Goal: Transaction & Acquisition: Purchase product/service

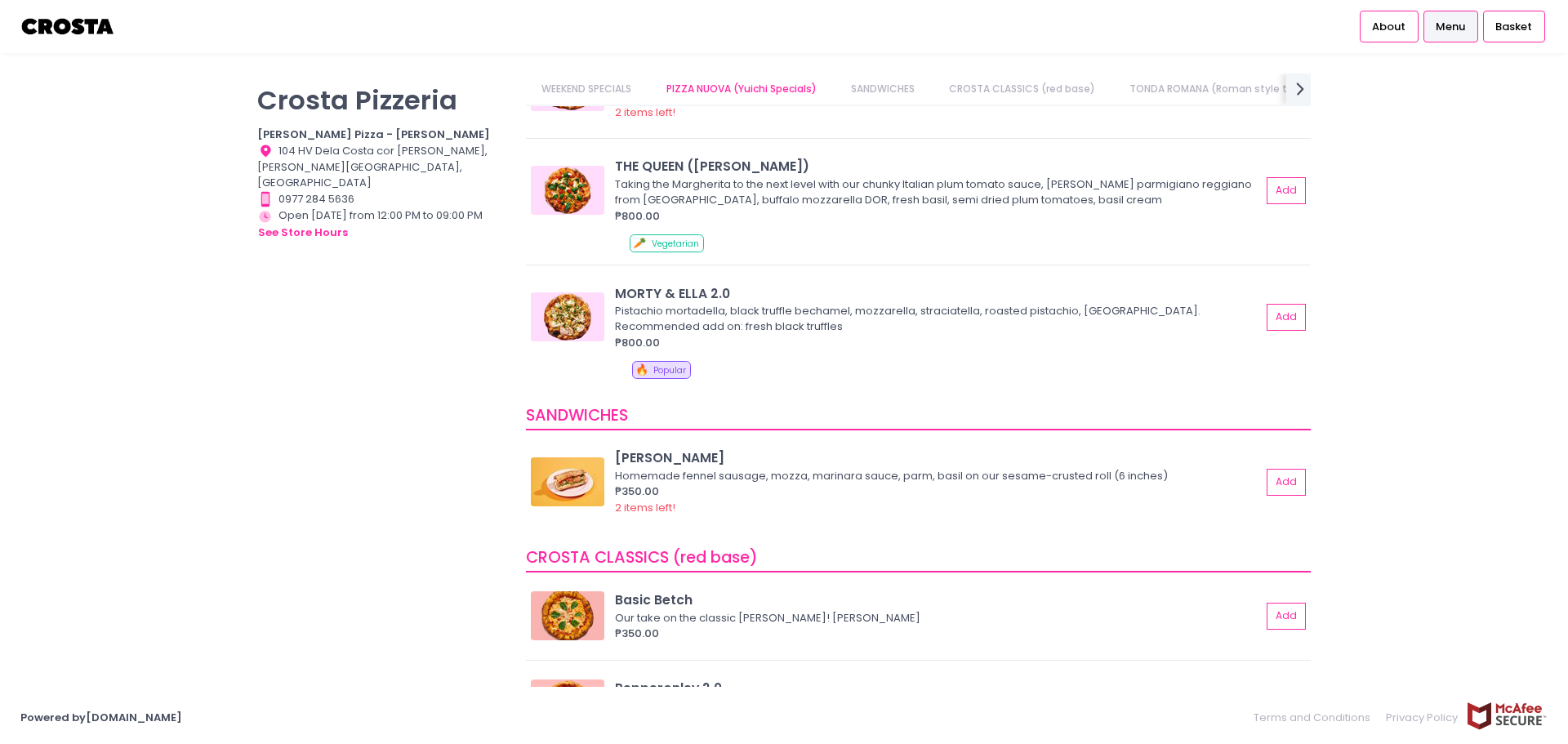
scroll to position [245, 0]
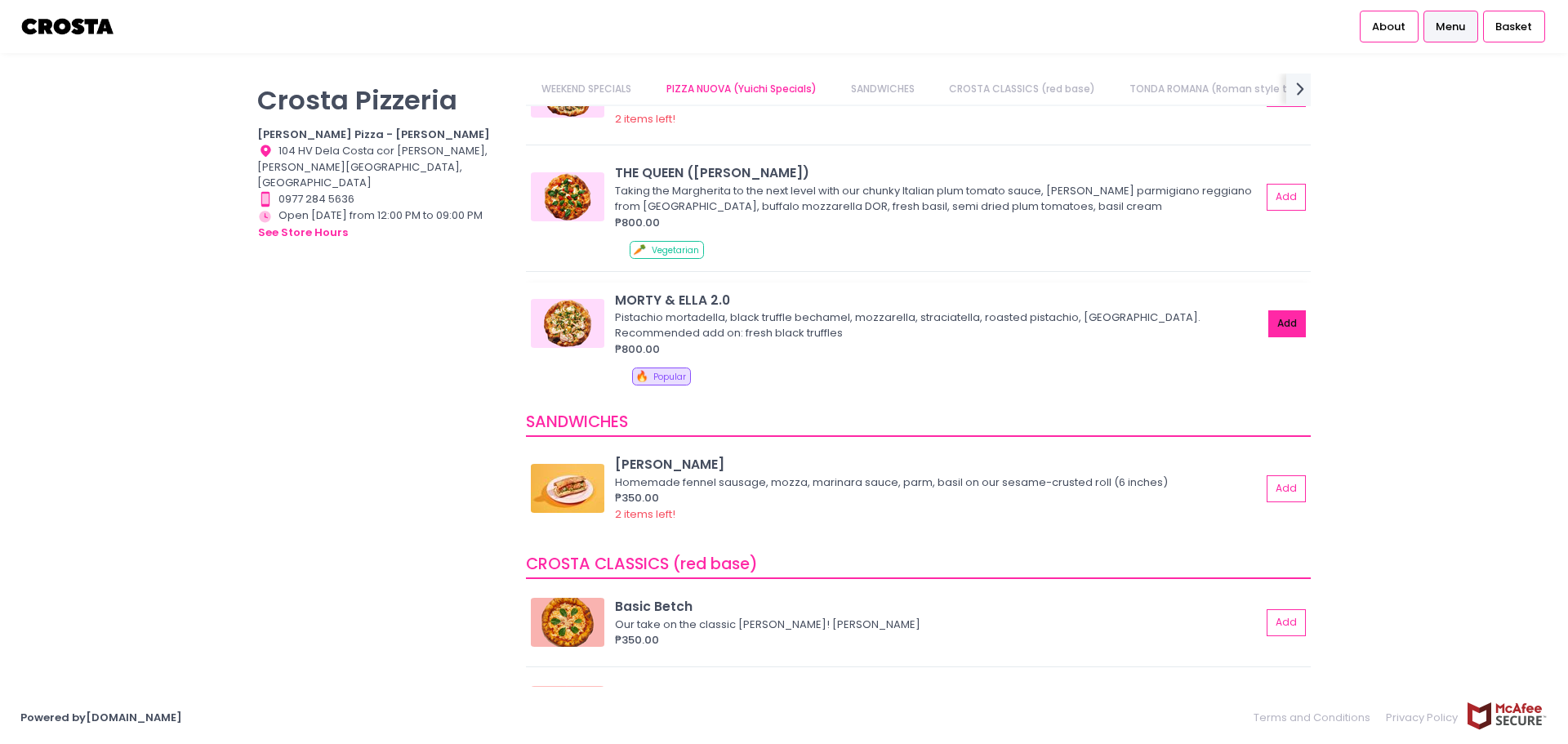
click at [1268, 333] on button "Add" at bounding box center [1287, 324] width 38 height 27
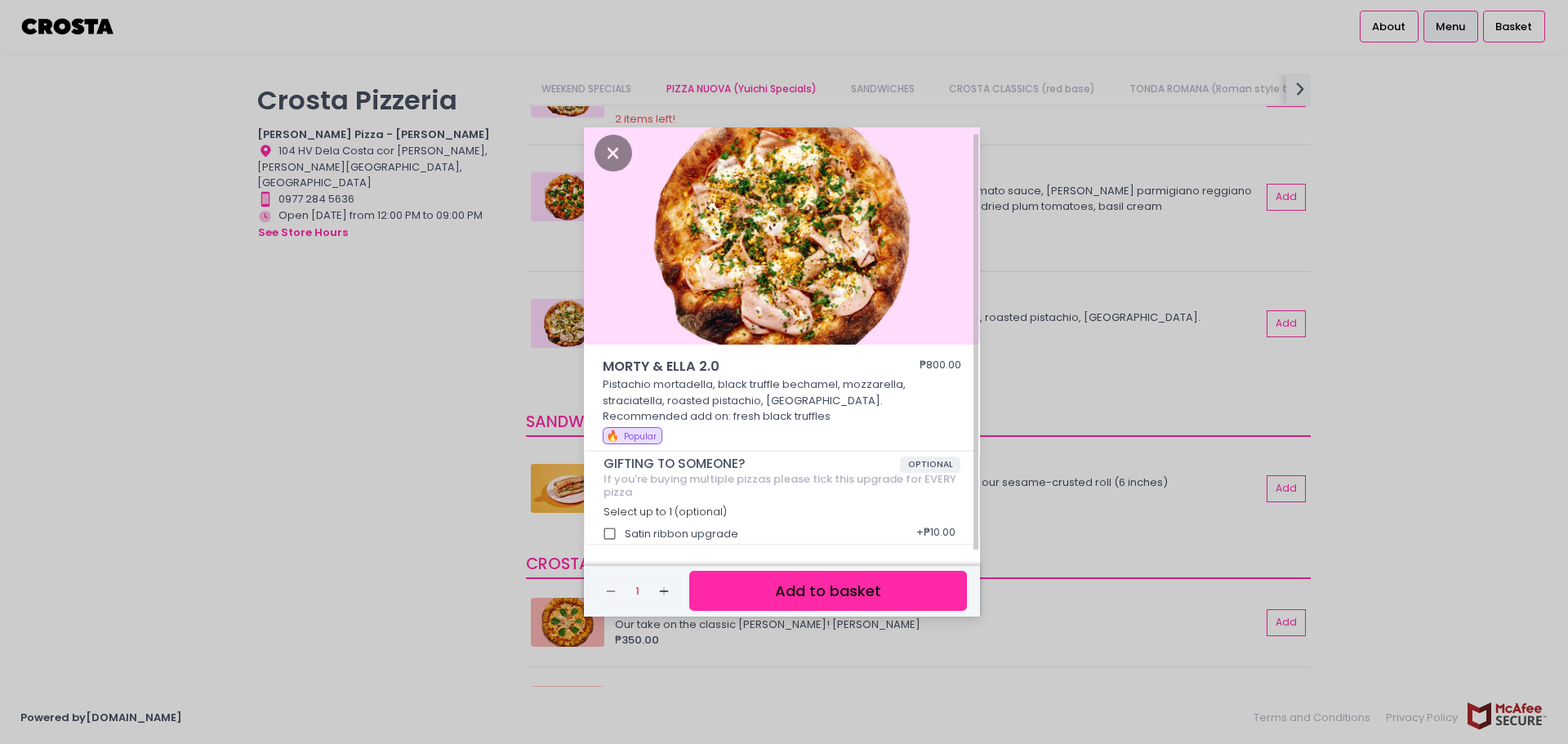
scroll to position [6, 0]
click at [801, 590] on button "Add to basket" at bounding box center [828, 590] width 277 height 40
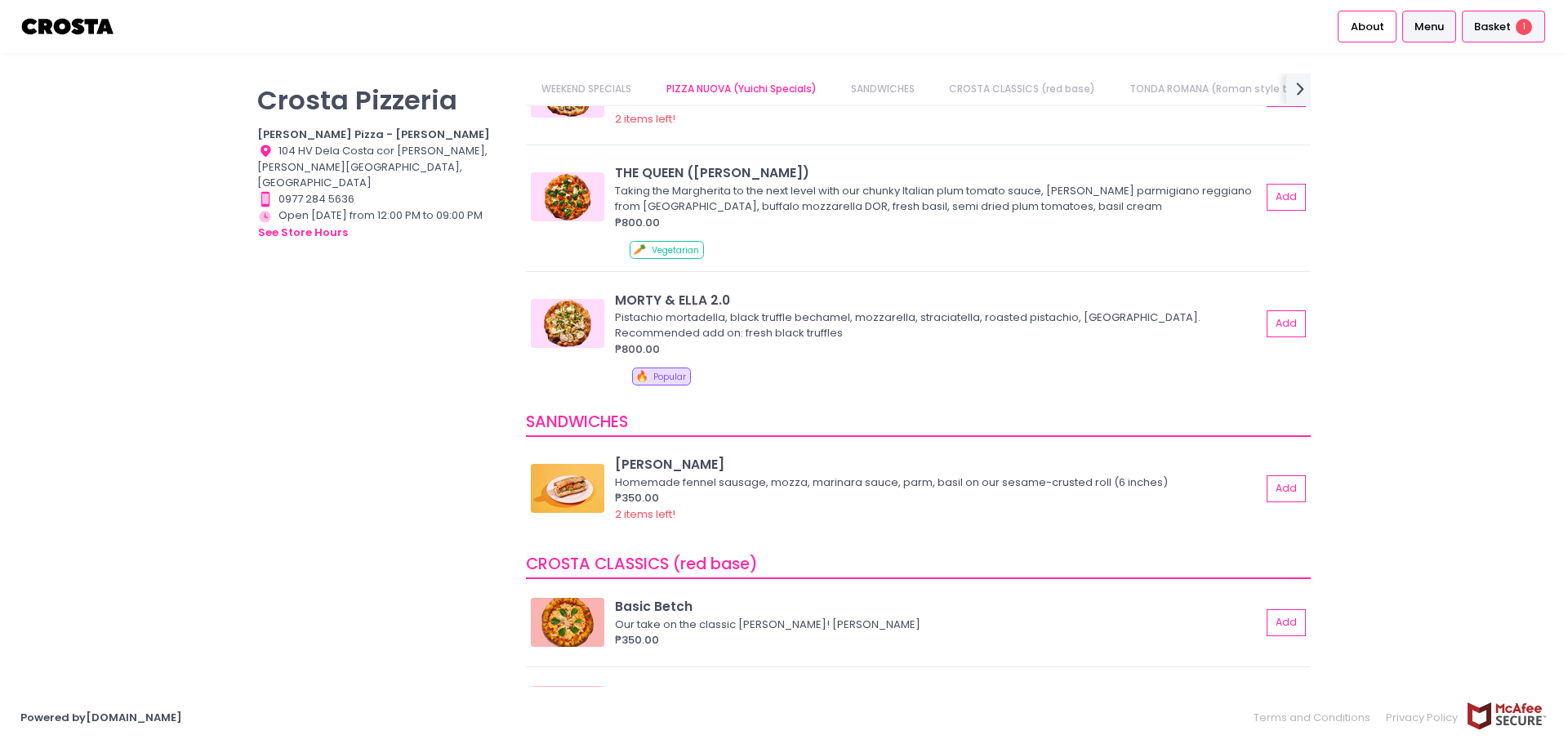
click at [1503, 27] on span "Basket" at bounding box center [1493, 27] width 37 height 17
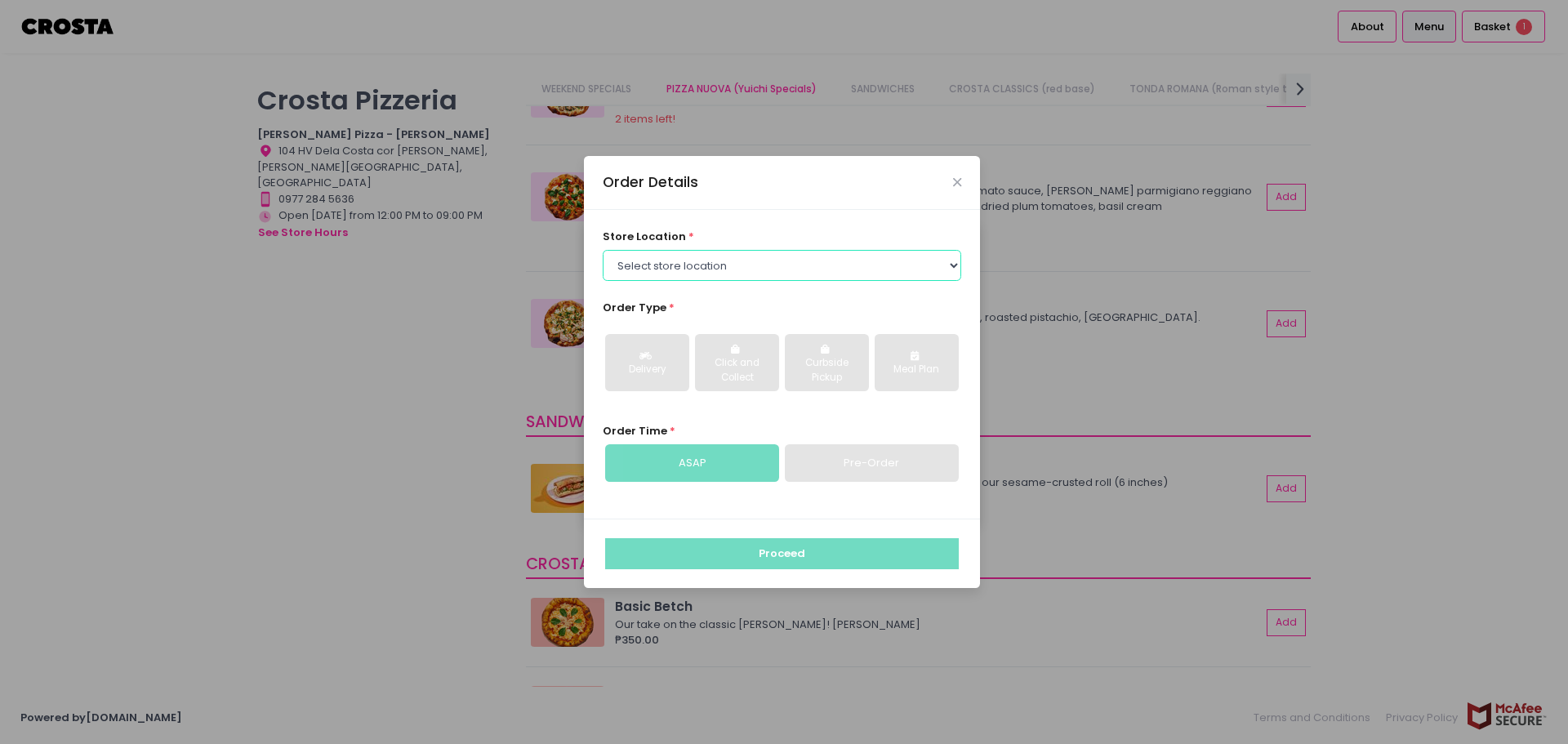
click at [841, 256] on select "Select store location [PERSON_NAME] Pizza - [PERSON_NAME] Pizza - [GEOGRAPHIC_D…" at bounding box center [783, 266] width 360 height 31
select select "5fabb2e53664a8677beaeb89"
click at [603, 250] on select "Select store location [PERSON_NAME] Pizza - [PERSON_NAME] Pizza - [GEOGRAPHIC_D…" at bounding box center [783, 266] width 360 height 31
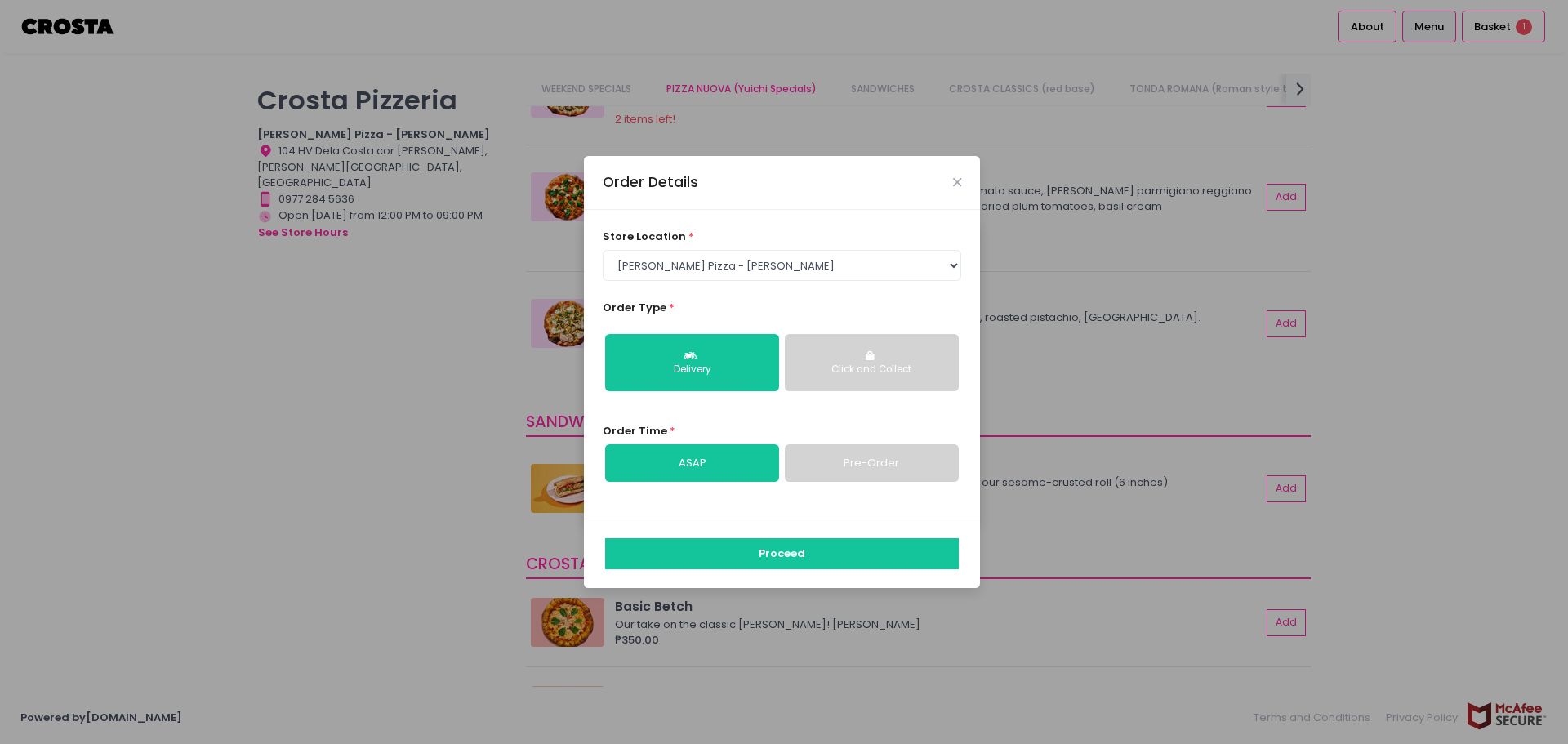
click at [855, 377] on div "Click and Collect" at bounding box center [872, 370] width 151 height 15
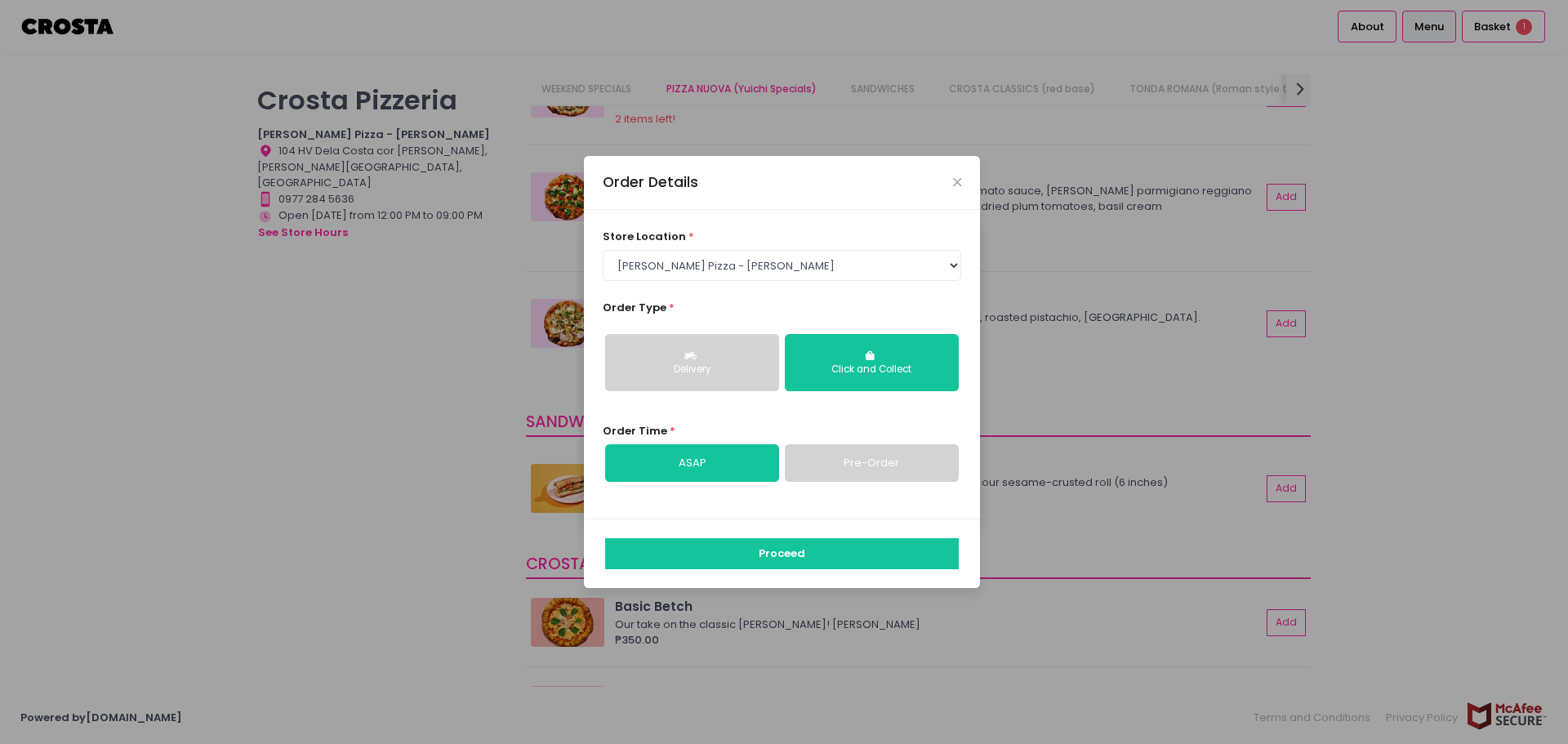
click at [855, 464] on link "Pre-Order" at bounding box center [872, 463] width 174 height 38
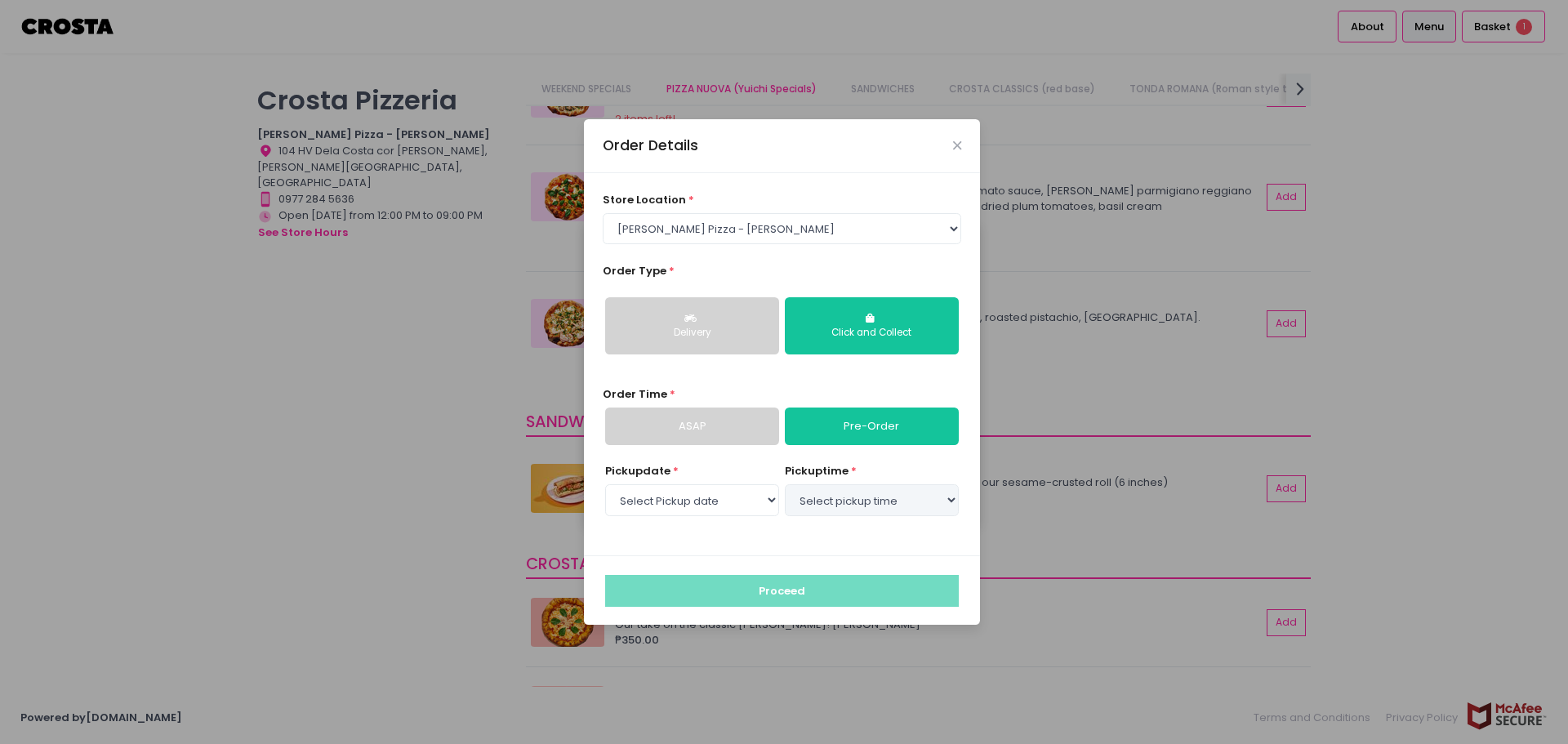
select select "[DATE]"
click at [766, 507] on select "Select Pickup date [DATE] [DATE] [DATE] [DATE] [DATE] [DATE]" at bounding box center [692, 500] width 174 height 31
click at [606, 484] on select "Select Pickup date [DATE] [DATE] [DATE] [DATE] [DATE] [DATE]" at bounding box center [692, 500] width 174 height 31
click at [834, 502] on select "Select pickup time 03:00 PM - 03:30 PM 03:30 PM - 04:00 PM 04:00 PM - 04:30 PM …" at bounding box center [872, 500] width 174 height 31
select select "17:00"
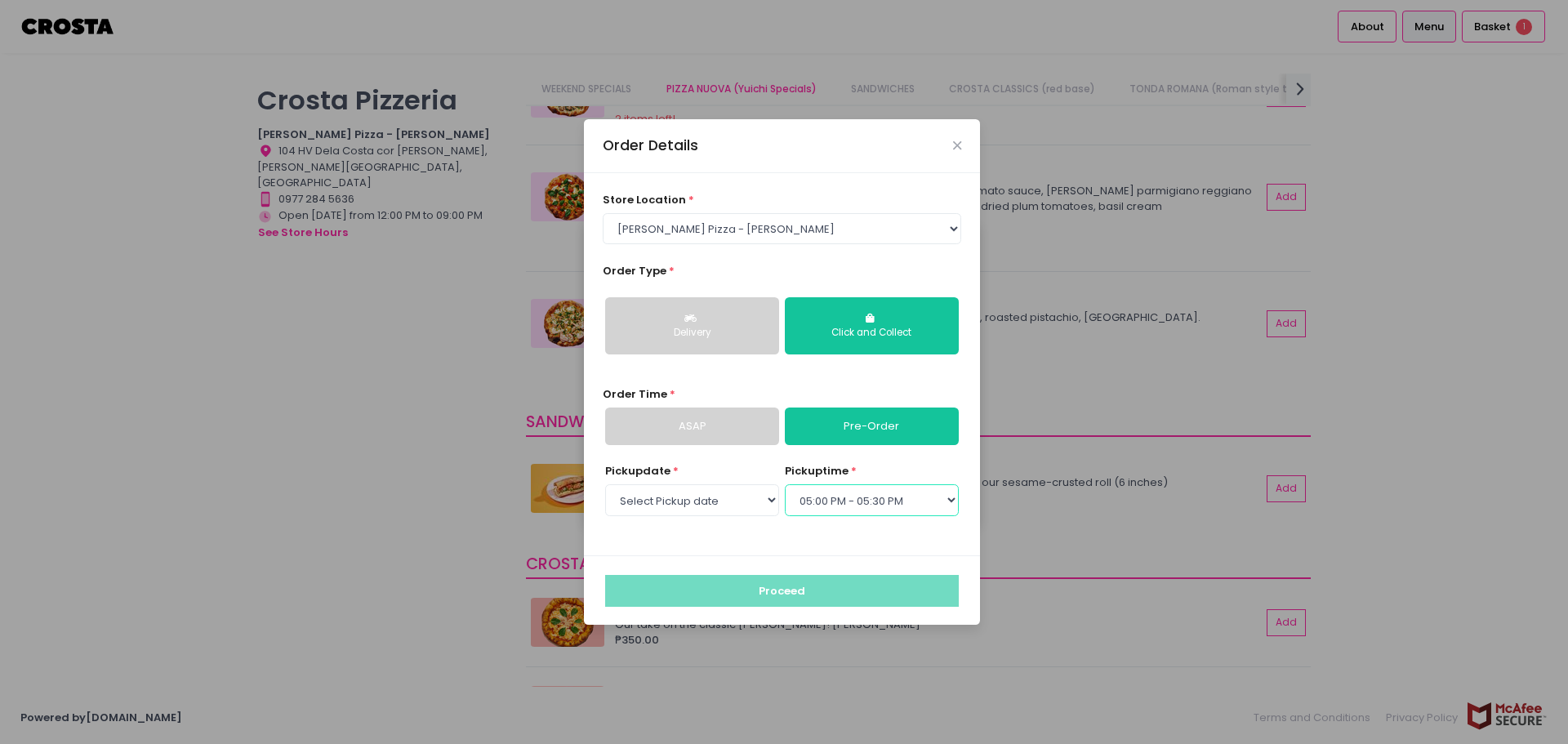
click at [785, 484] on select "Select pickup time 03:00 PM - 03:30 PM 03:30 PM - 04:00 PM 04:00 PM - 04:30 PM …" at bounding box center [872, 500] width 174 height 31
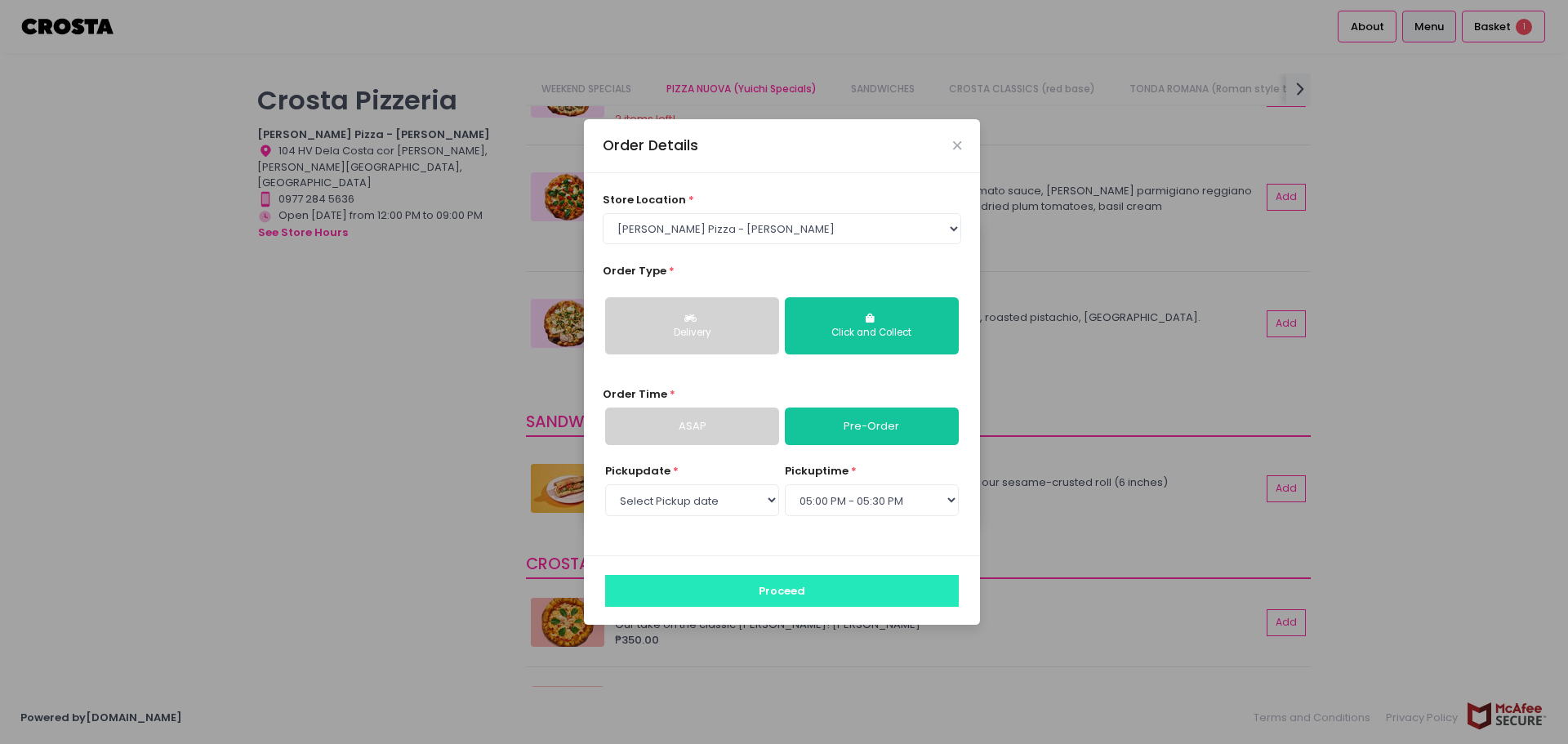
click at [879, 595] on button "Proceed" at bounding box center [783, 591] width 354 height 31
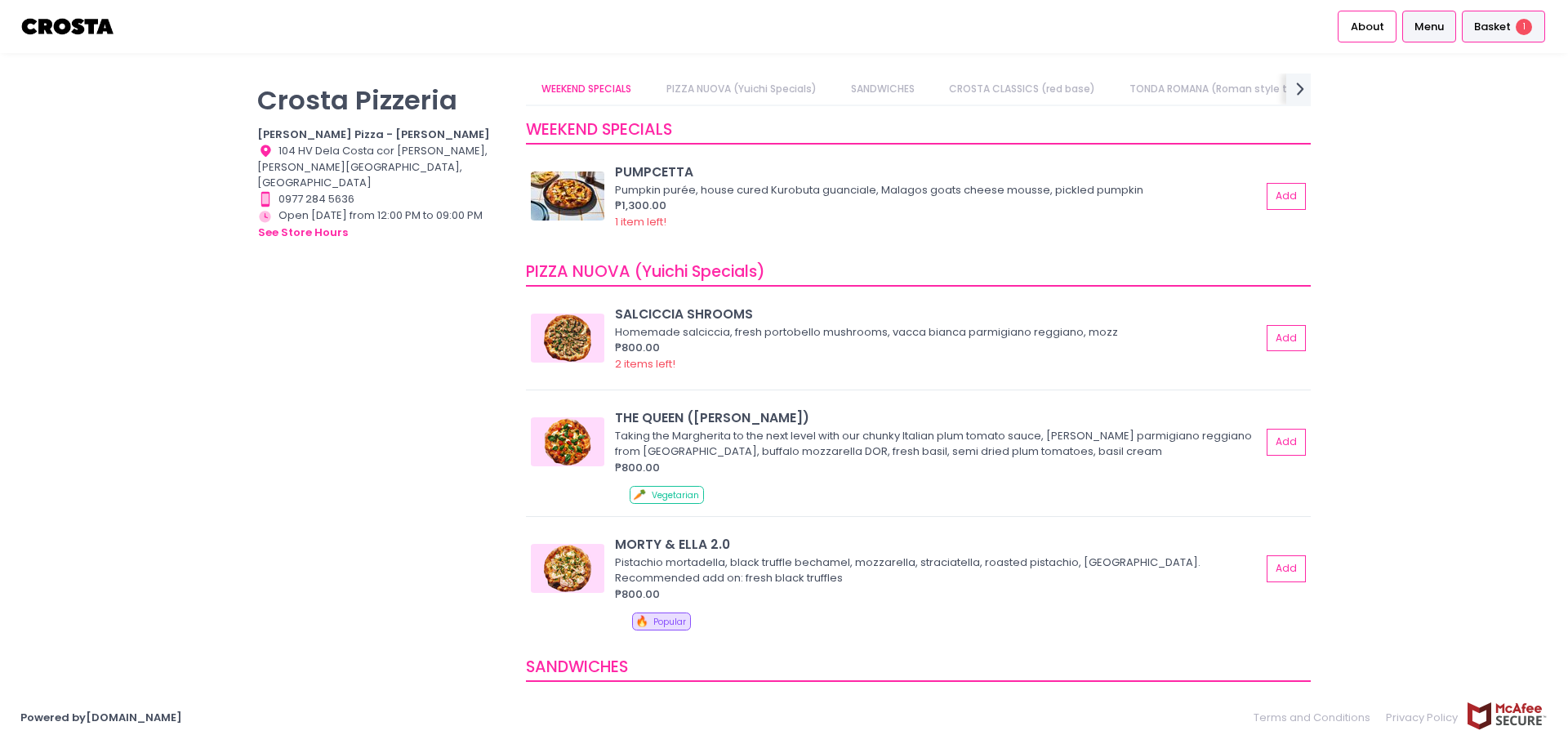
click at [1507, 18] on span "Basket" at bounding box center [1493, 27] width 37 height 17
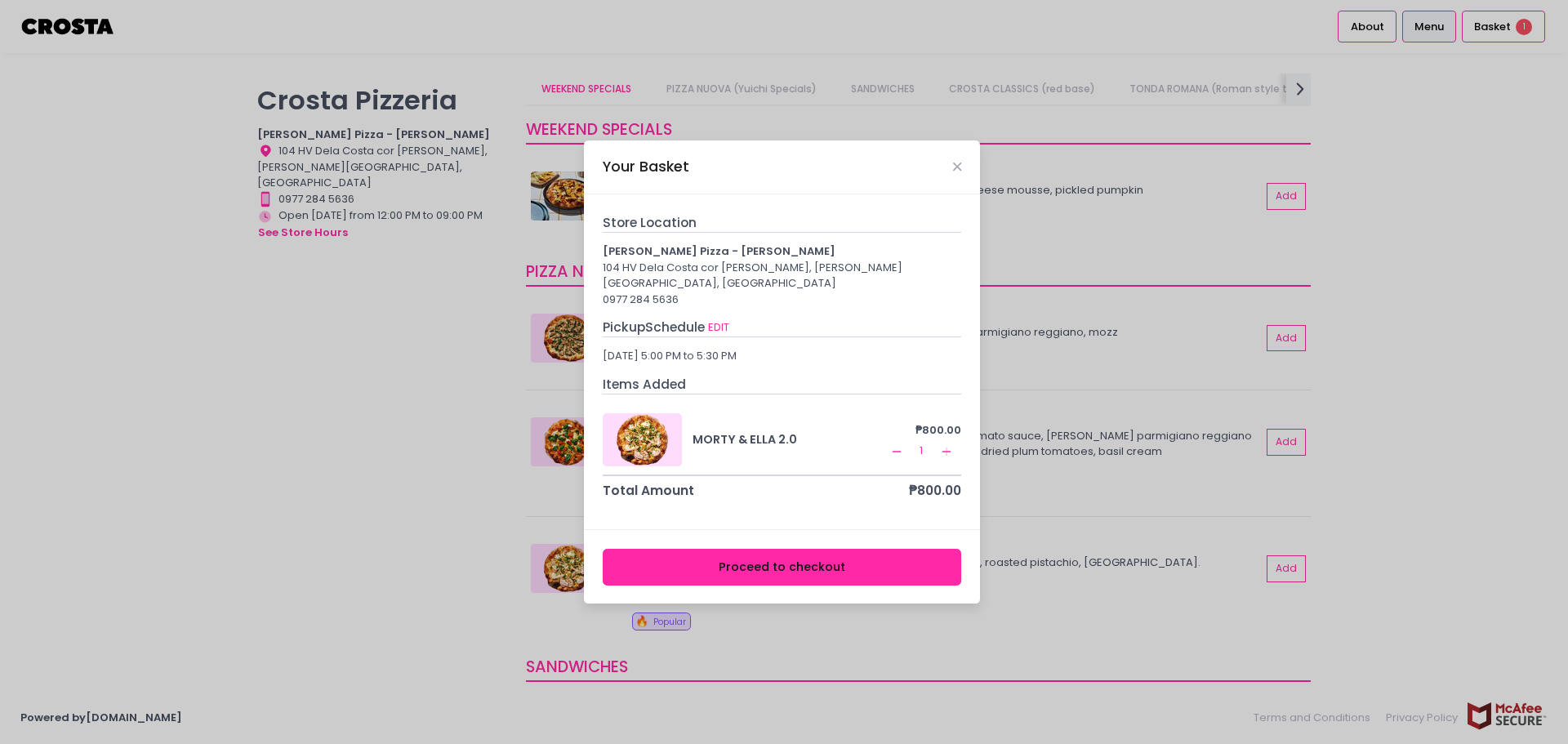
click at [829, 561] on button "Proceed to checkout" at bounding box center [783, 568] width 360 height 37
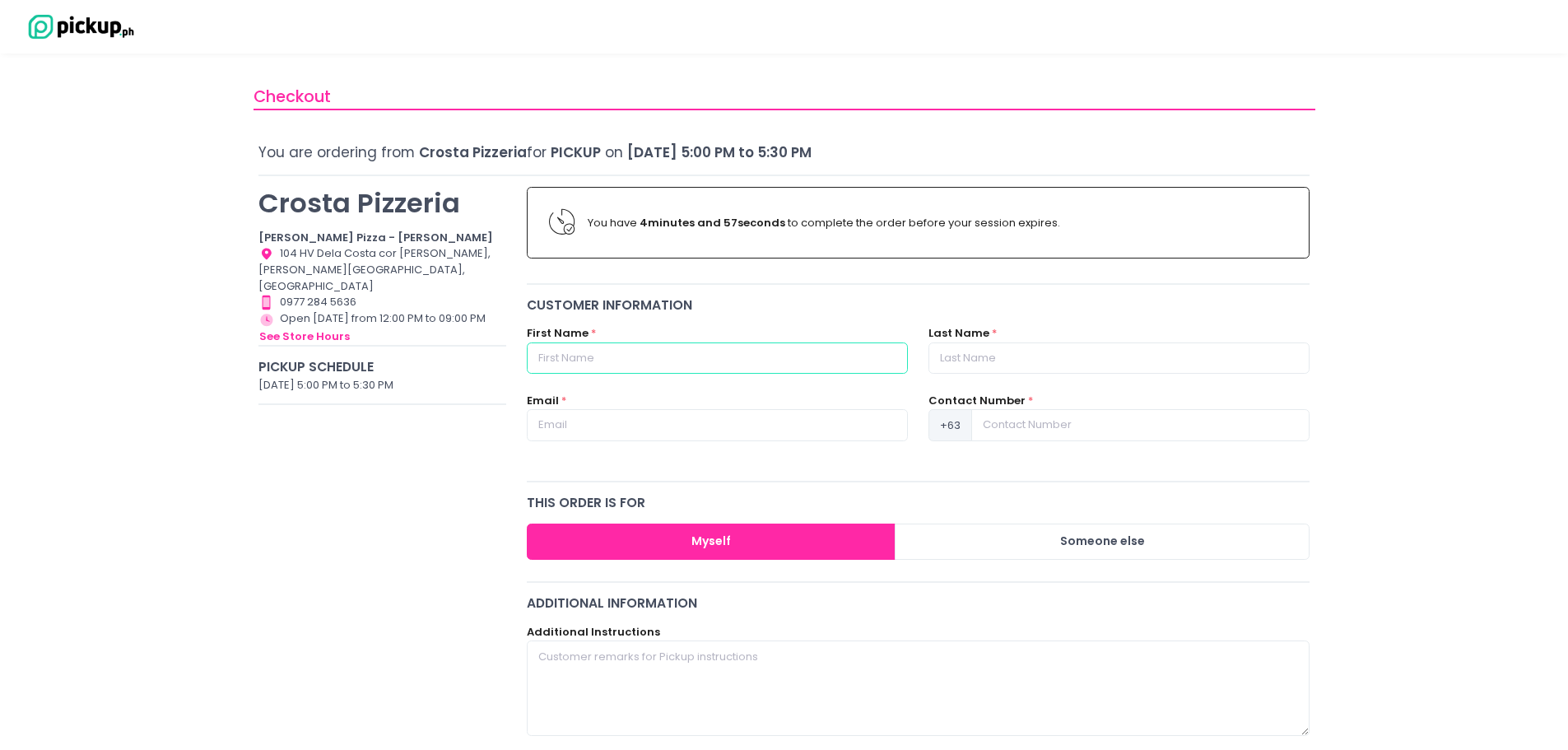
click at [797, 357] on input "text" at bounding box center [717, 359] width 381 height 32
type input "[PERSON_NAME]"
click at [985, 365] on input "text" at bounding box center [1119, 359] width 381 height 32
type input "[PERSON_NAME]"
type input "[EMAIL_ADDRESS][DOMAIN_NAME]"
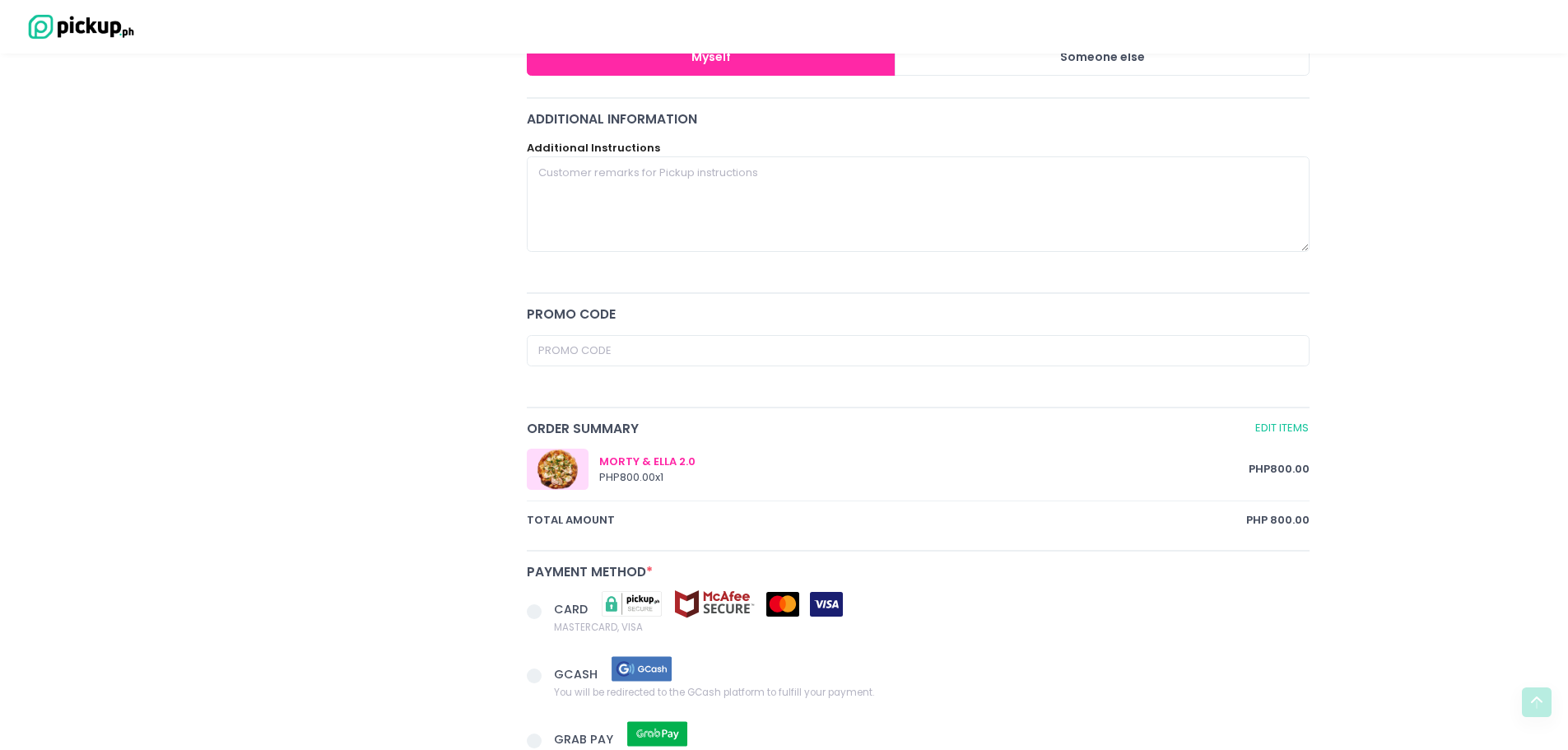
scroll to position [576, 0]
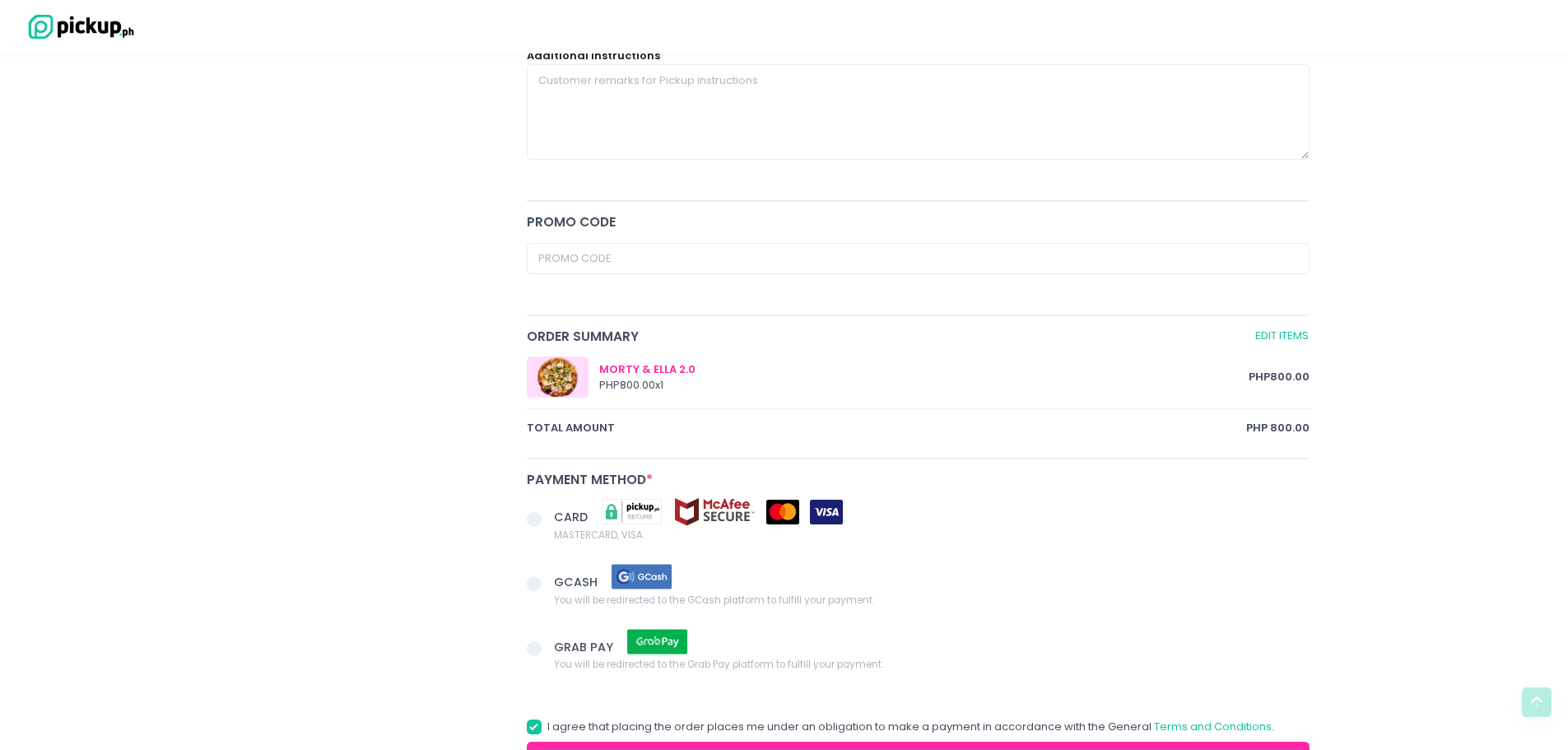
type input "9179141499"
click at [1022, 264] on input "text" at bounding box center [919, 258] width 784 height 32
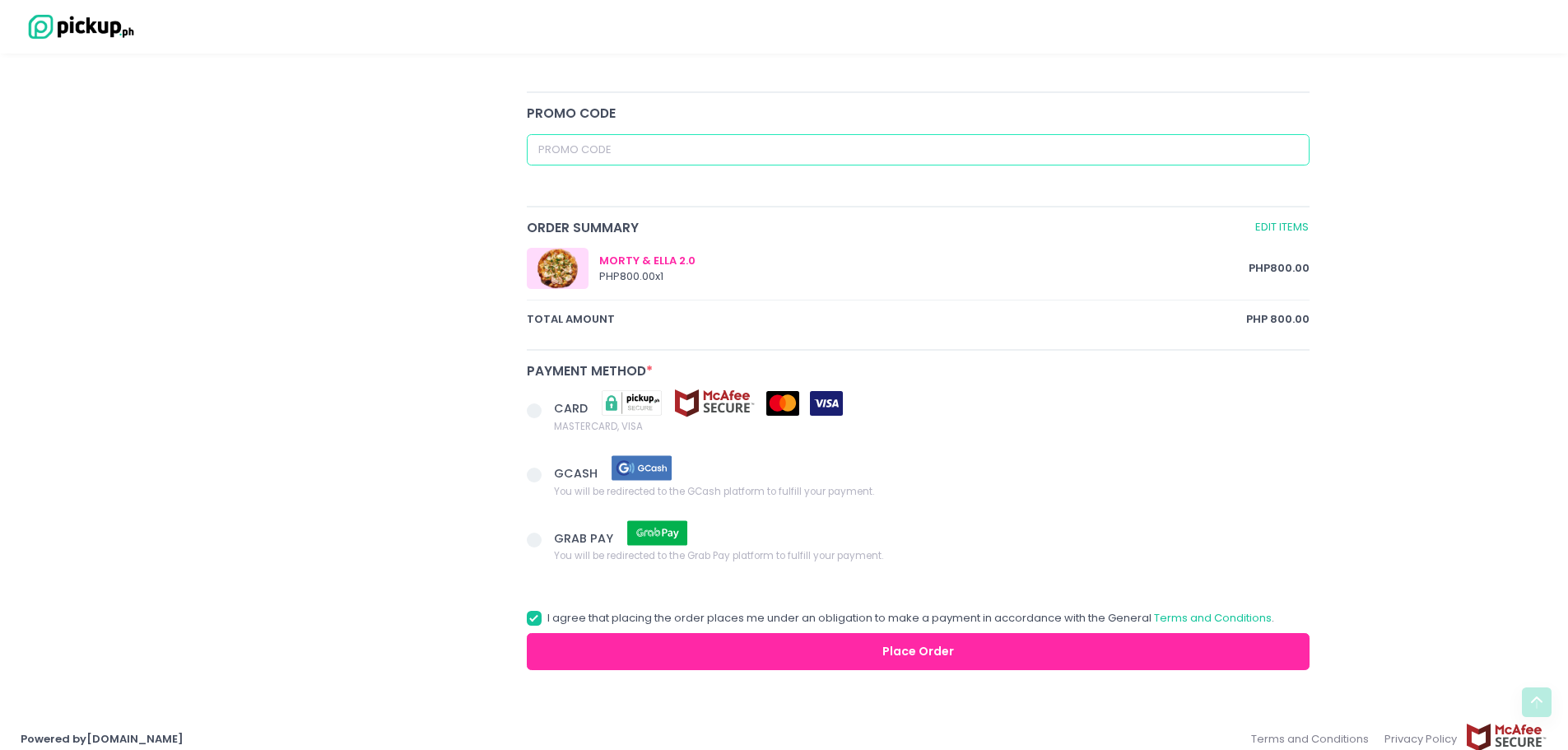
scroll to position [701, 0]
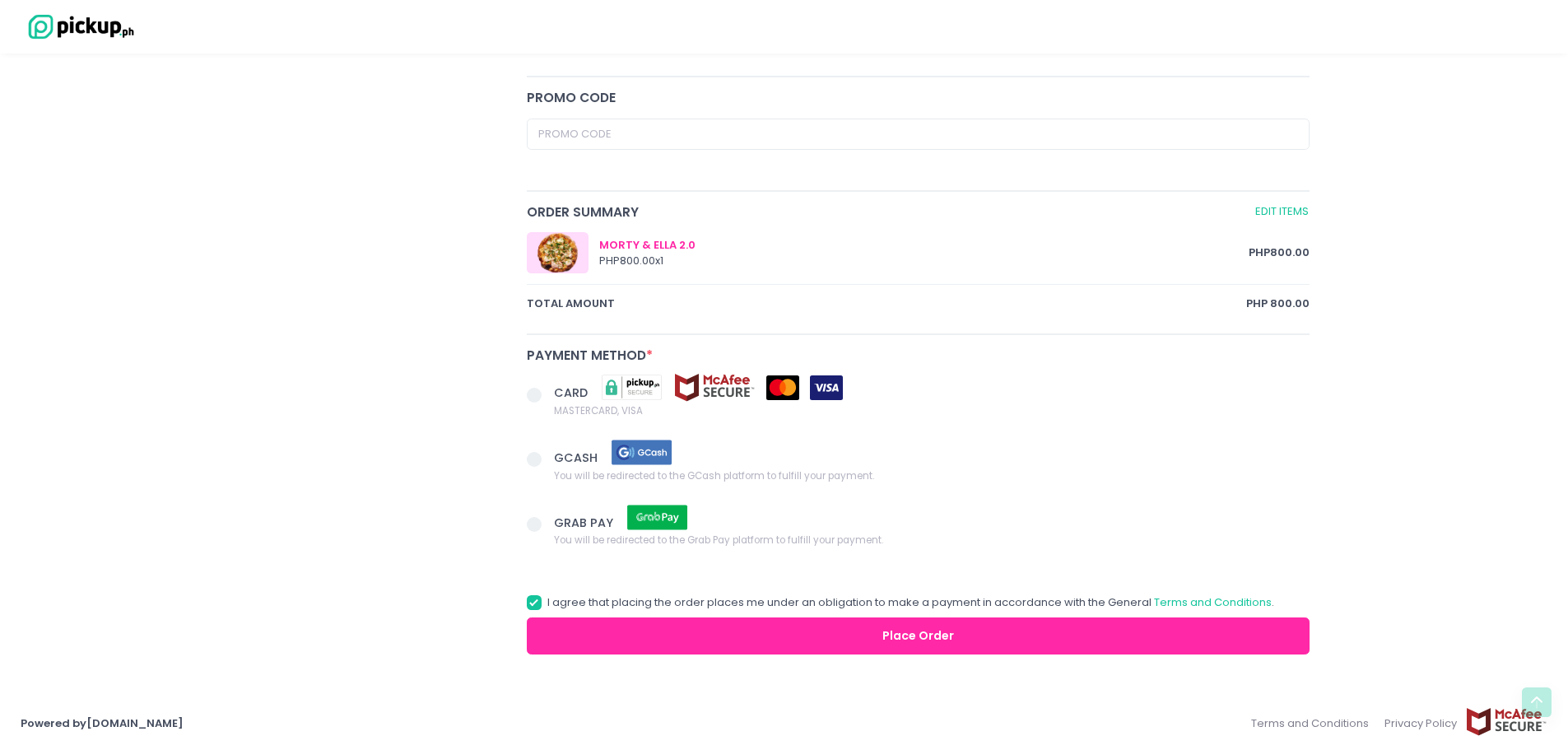
click at [573, 385] on span "CARD" at bounding box center [572, 393] width 37 height 17
click at [558, 388] on input "CARD MASTERCARD, VISA" at bounding box center [553, 393] width 11 height 11
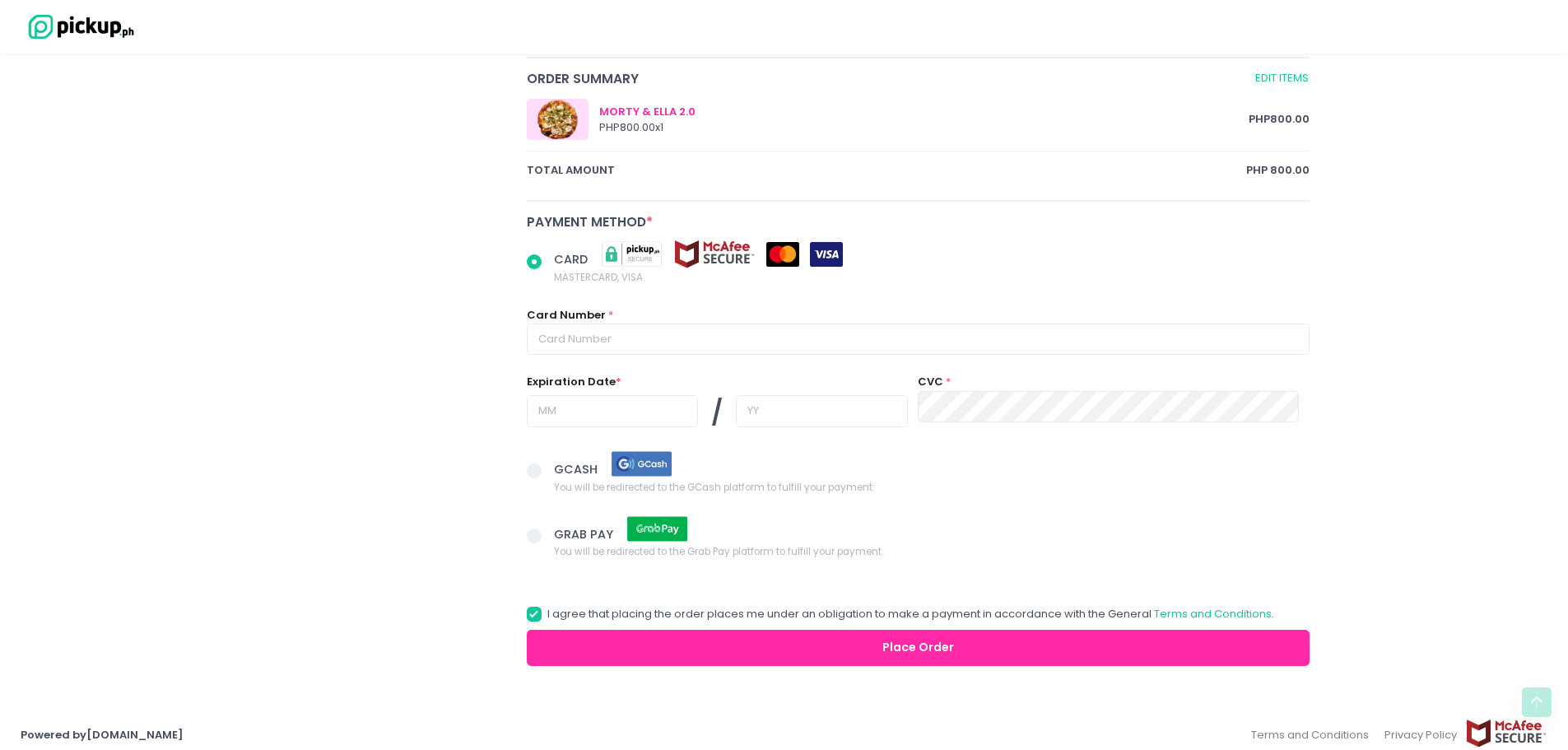
scroll to position [846, 0]
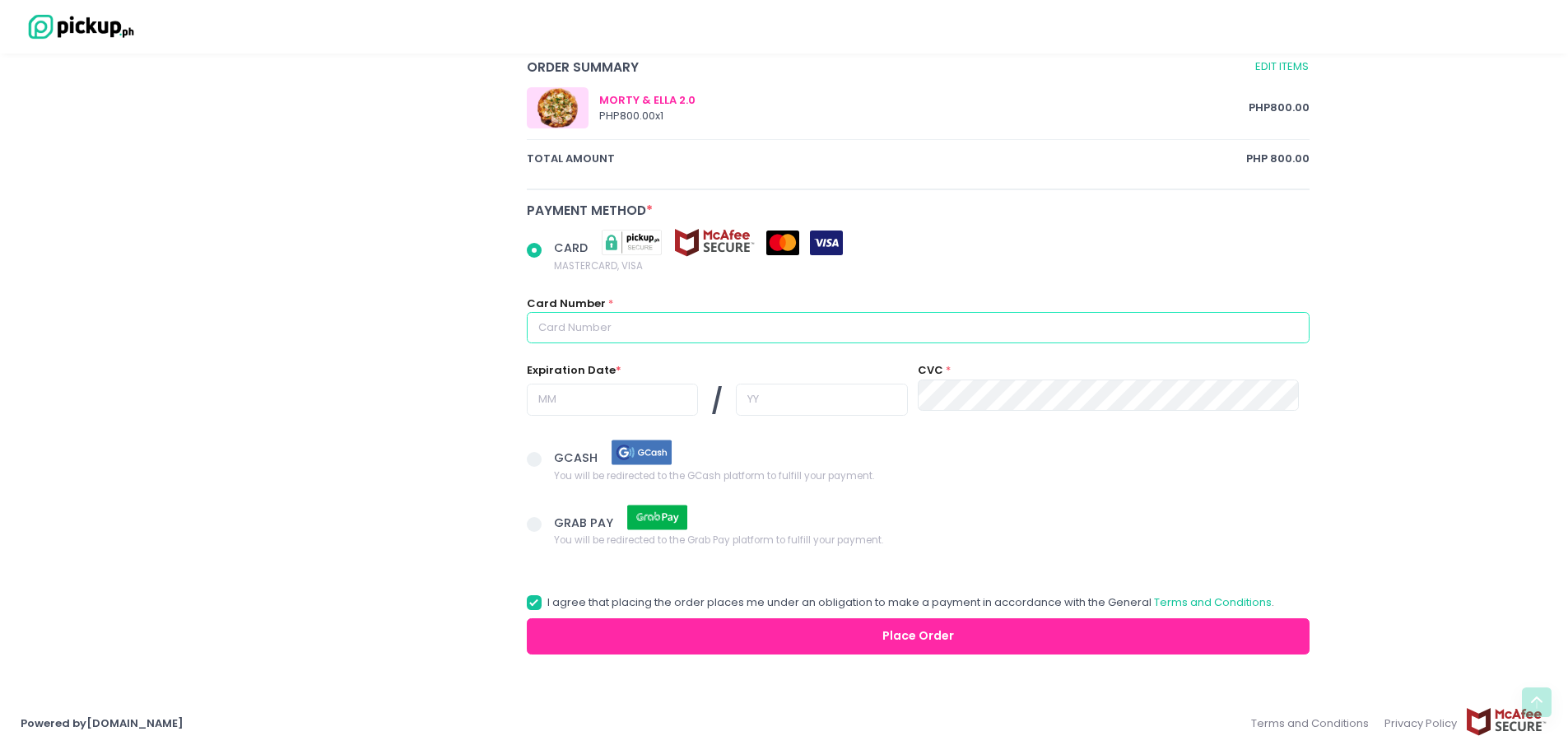
click at [712, 344] on input "text" at bounding box center [919, 328] width 784 height 32
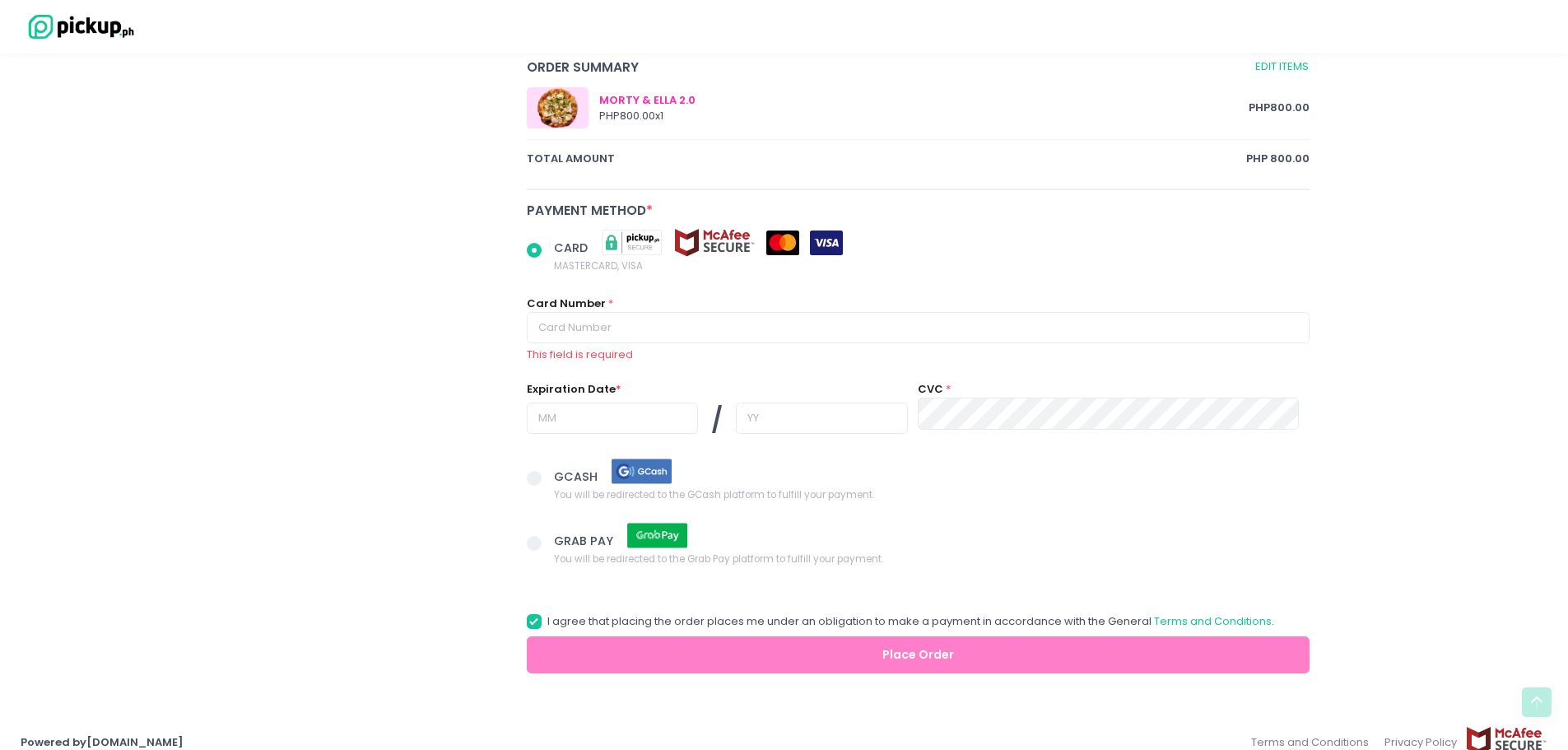
radio input "true"
type input "[CREDIT_CARD_NUMBER]"
type input "09"
type input "29"
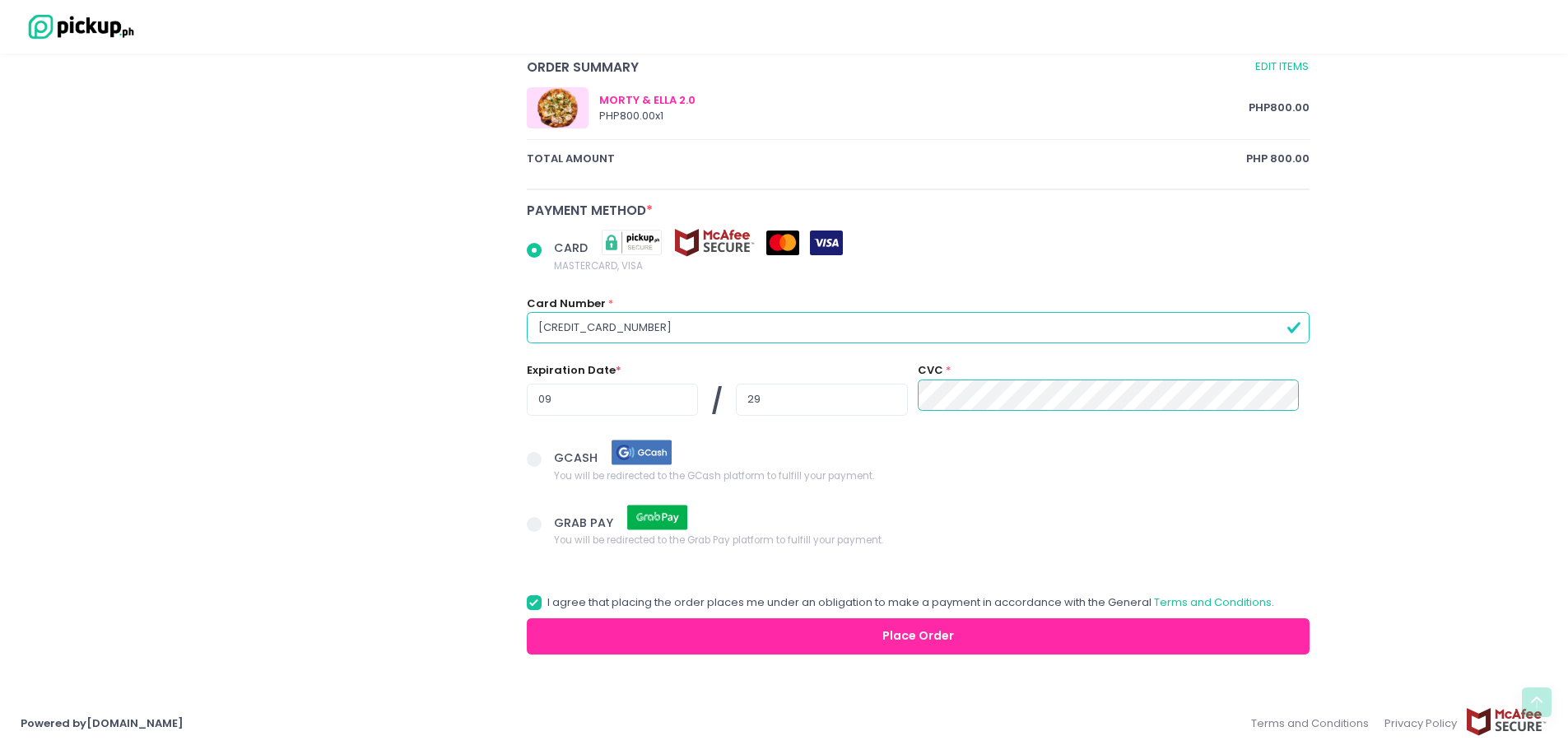
click at [818, 646] on button "Place Order" at bounding box center [919, 638] width 784 height 37
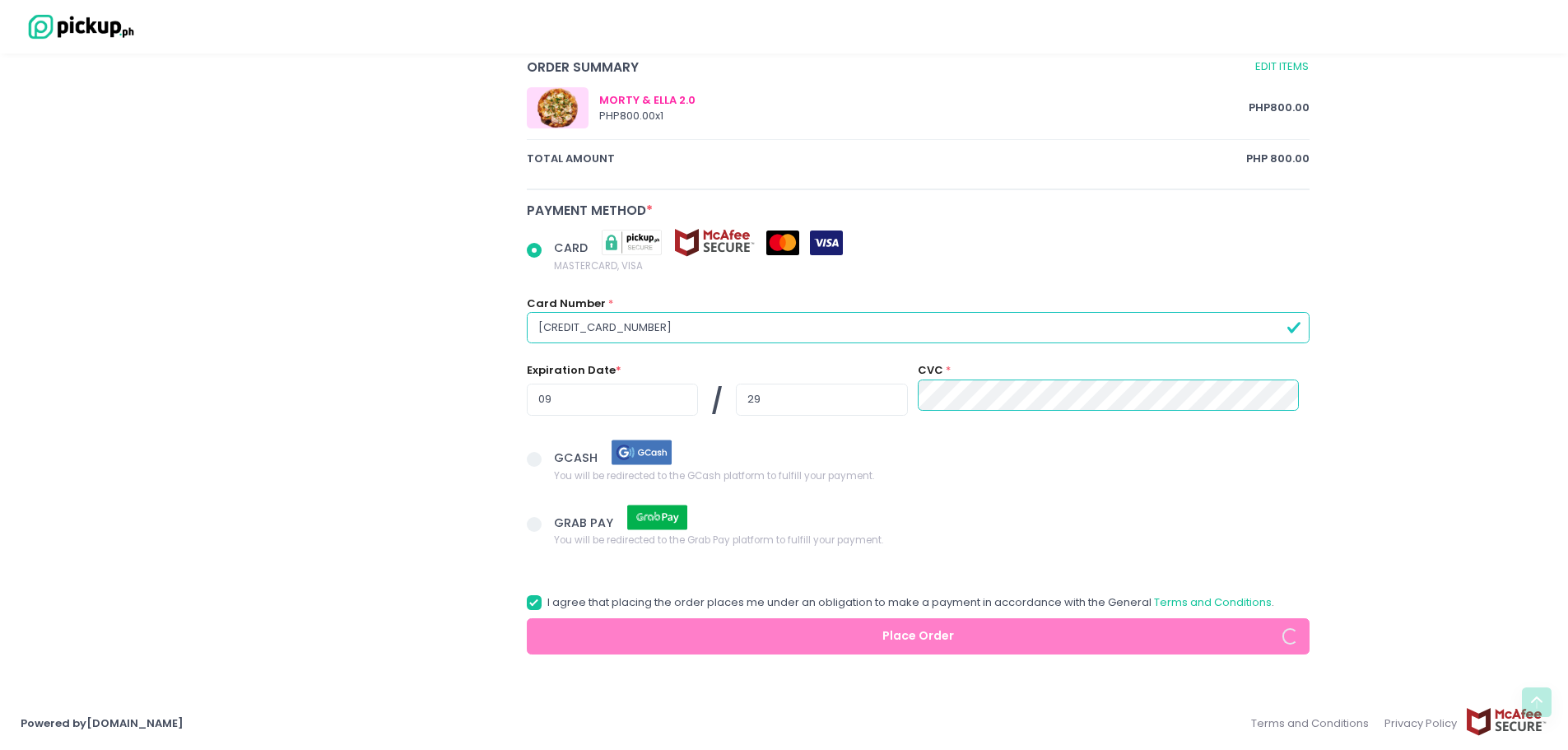
radio input "true"
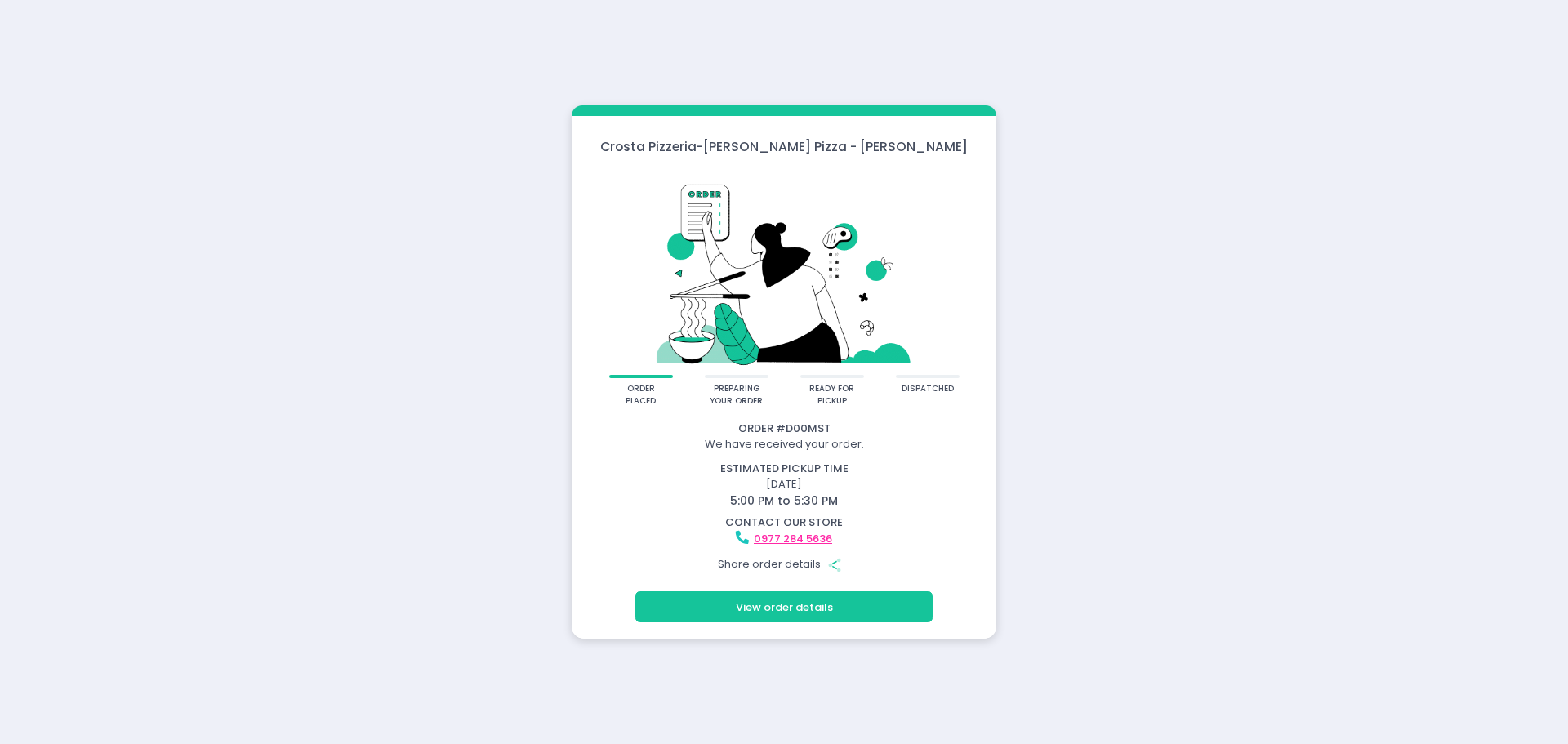
click at [837, 563] on icon "Share Created with Sketch." at bounding box center [835, 565] width 15 height 15
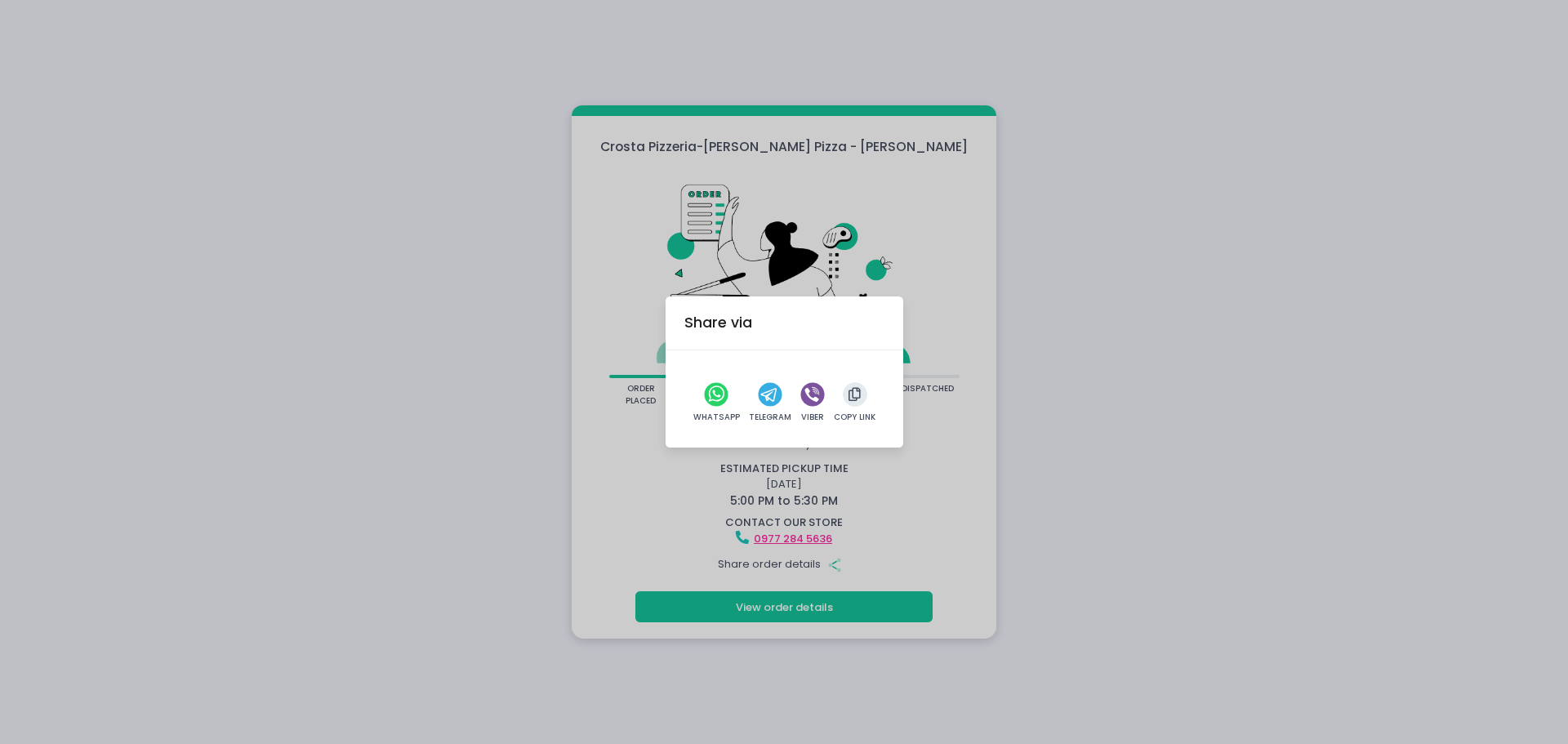
click at [808, 398] on circle "viber" at bounding box center [813, 395] width 24 height 24
click at [808, 391] on icon "viber" at bounding box center [812, 395] width 15 height 15
